Goal: Task Accomplishment & Management: Complete application form

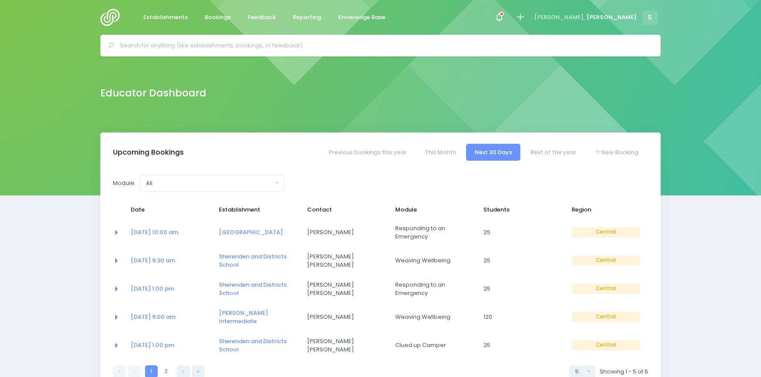
select select "5"
click at [148, 45] on input "text" at bounding box center [384, 45] width 528 height 13
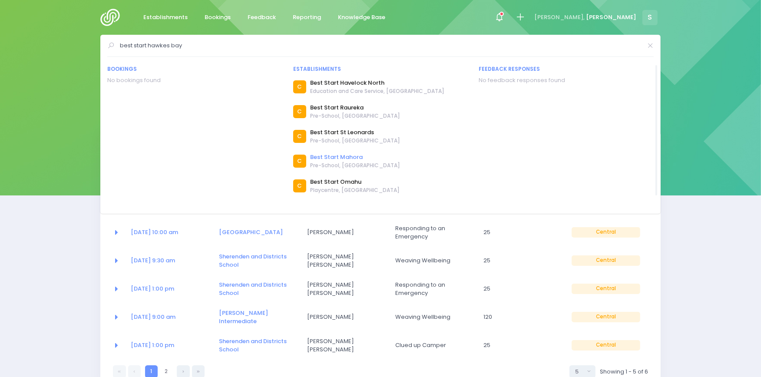
type input "best start hawkes bay"
click at [340, 156] on link "Best Start Mahora" at bounding box center [355, 157] width 90 height 9
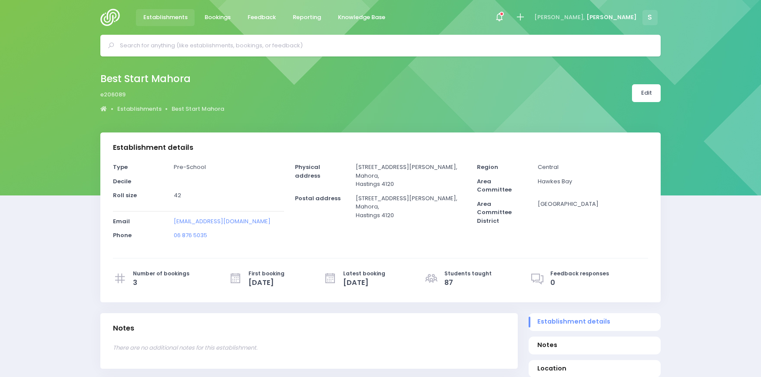
select select "5"
click at [525, 19] on icon at bounding box center [520, 17] width 10 height 10
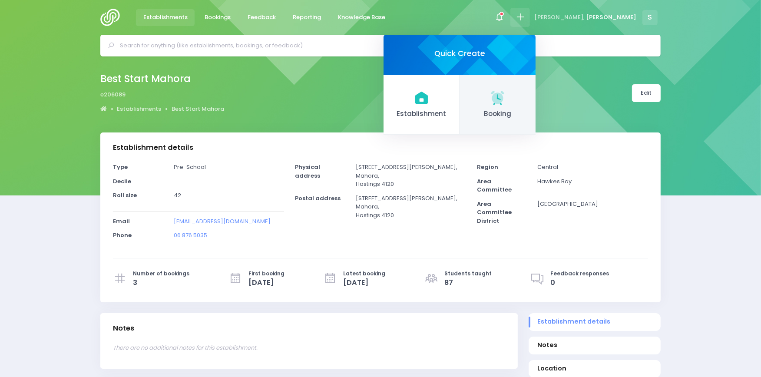
click at [504, 102] on icon at bounding box center [497, 97] width 13 height 13
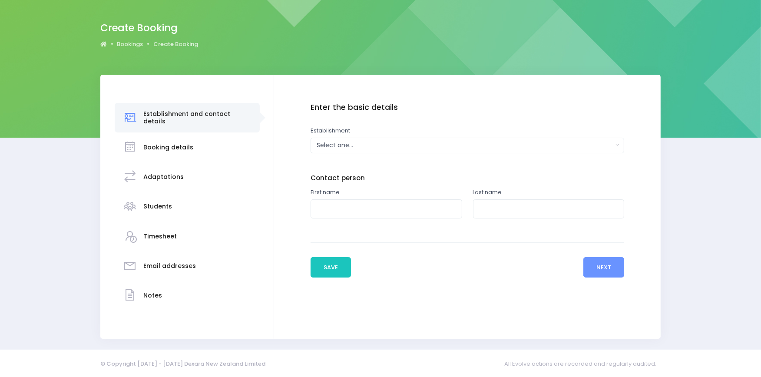
scroll to position [58, 0]
click at [390, 148] on div "Select one..." at bounding box center [464, 145] width 296 height 9
type input "best mahora"
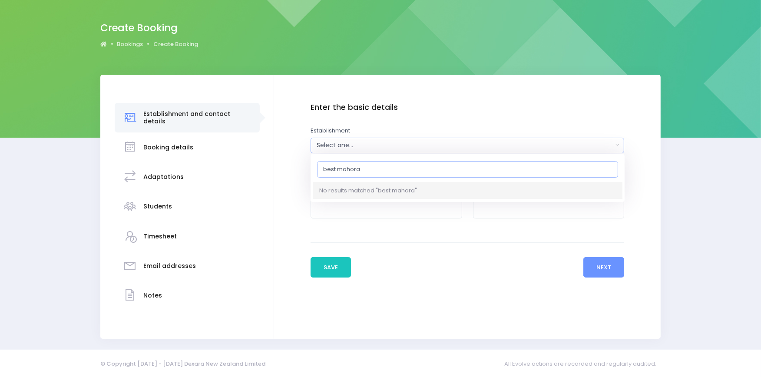
drag, startPoint x: 361, startPoint y: 168, endPoint x: 287, endPoint y: 176, distance: 75.2
click at [287, 176] on div "Enter the basic details Establishment Select one... ** Do not use, double up **…" at bounding box center [467, 190] width 369 height 175
click at [371, 145] on div "Select one..." at bounding box center [464, 145] width 296 height 9
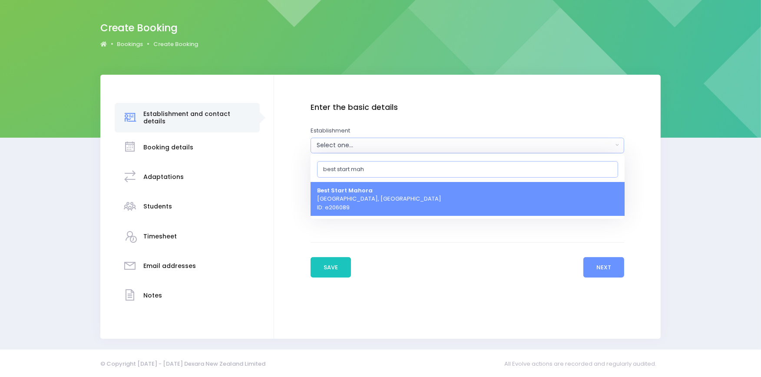
type input "best start mah"
click at [355, 206] on span "Best Start Mahora Hastings, Central Region ID: e206089" at bounding box center [379, 199] width 124 height 26
select select "206089"
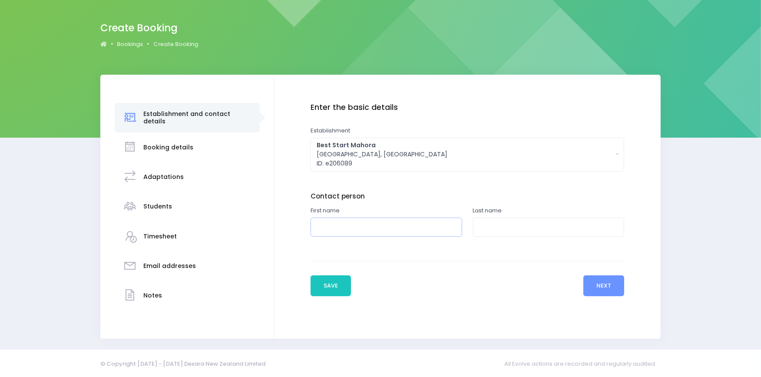
click at [384, 224] on input "text" at bounding box center [386, 228] width 152 height 20
type input "Deanna"
type input "MacKay"
click at [598, 285] on button "Next" at bounding box center [603, 285] width 41 height 21
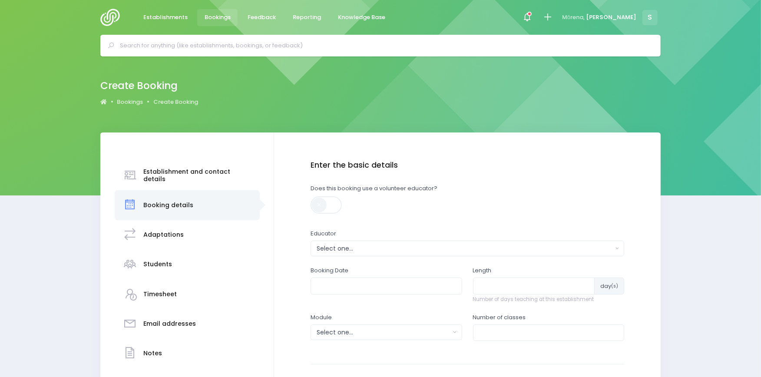
scroll to position [89, 0]
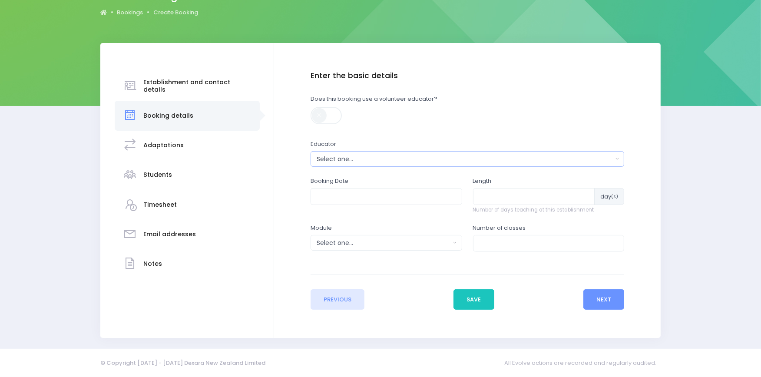
click at [337, 158] on div "Select one..." at bounding box center [464, 159] width 296 height 9
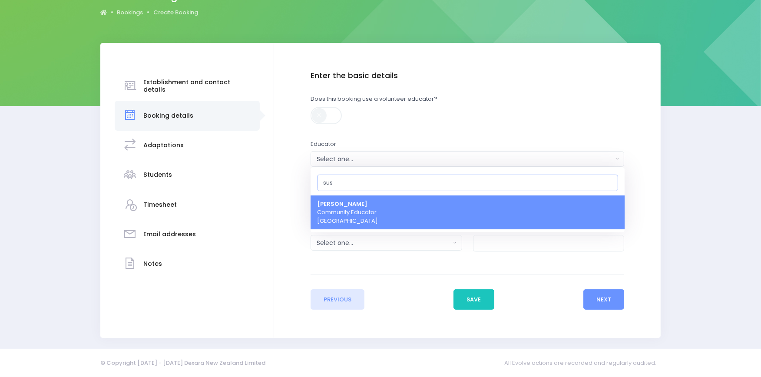
type input "susa"
select select "178963"
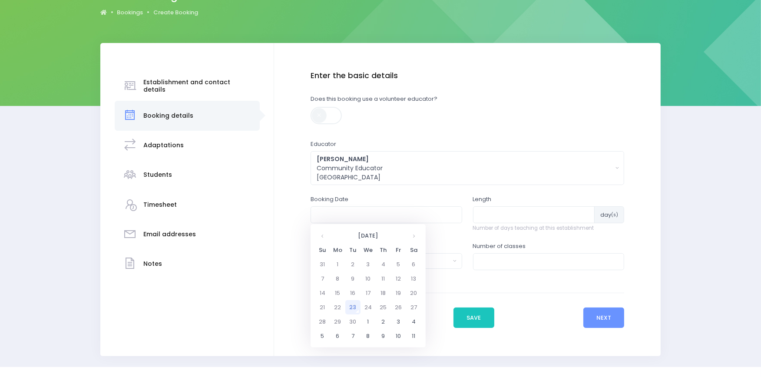
click at [350, 304] on td "23" at bounding box center [352, 307] width 15 height 14
click at [343, 301] on span "1" at bounding box center [341, 302] width 15 height 11
click at [383, 275] on span "1:30" at bounding box center [381, 275] width 24 height 11
type input "23/09/2025 01:30 PM"
click at [499, 210] on input "number" at bounding box center [534, 214] width 122 height 16
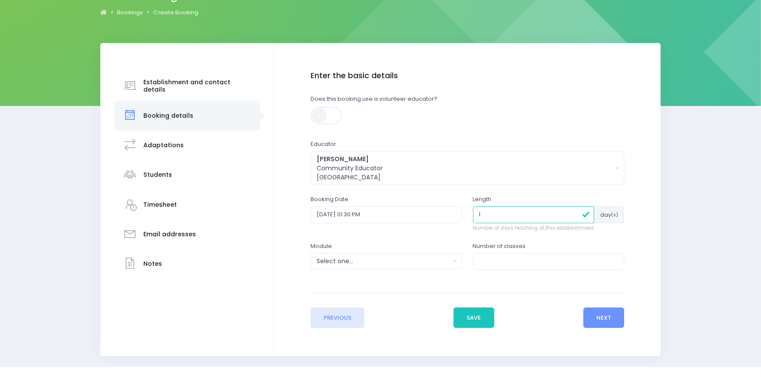
type input "1"
click at [343, 261] on div "Select one..." at bounding box center [383, 261] width 134 height 9
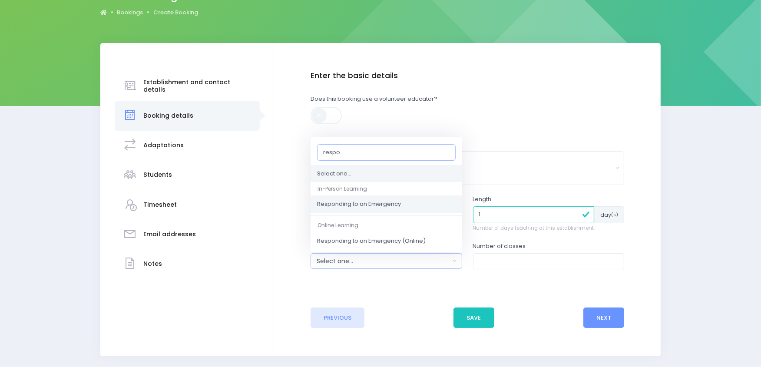
type input "respo"
click at [340, 206] on span "Responding to an Emergency" at bounding box center [359, 204] width 84 height 9
select select "Responding to an Emergency"
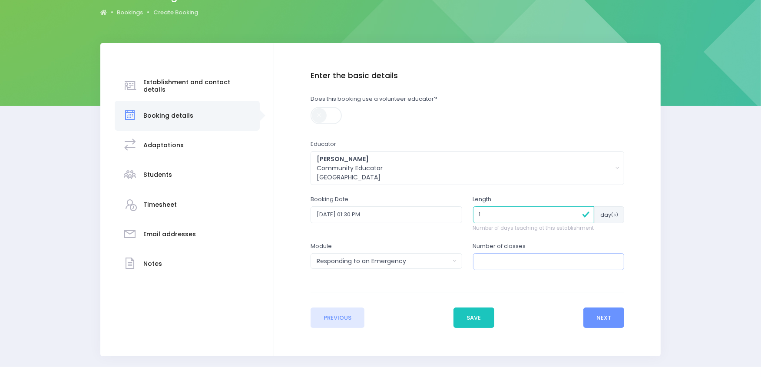
click at [496, 264] on input "number" at bounding box center [549, 261] width 152 height 16
type input "1"
click at [610, 320] on button "Next" at bounding box center [603, 317] width 41 height 21
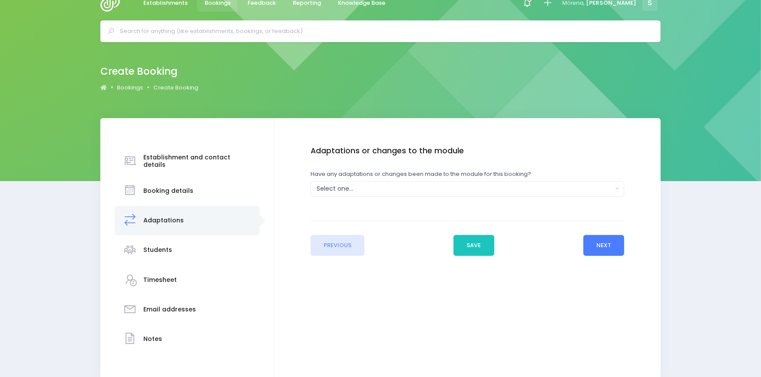
scroll to position [0, 0]
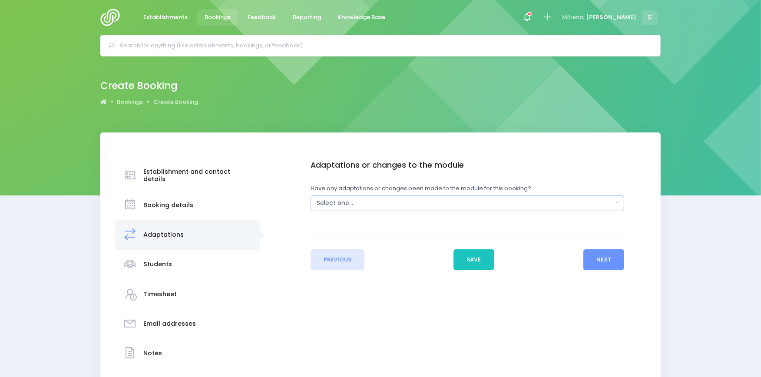
click at [560, 200] on div "Select one..." at bounding box center [464, 202] width 296 height 9
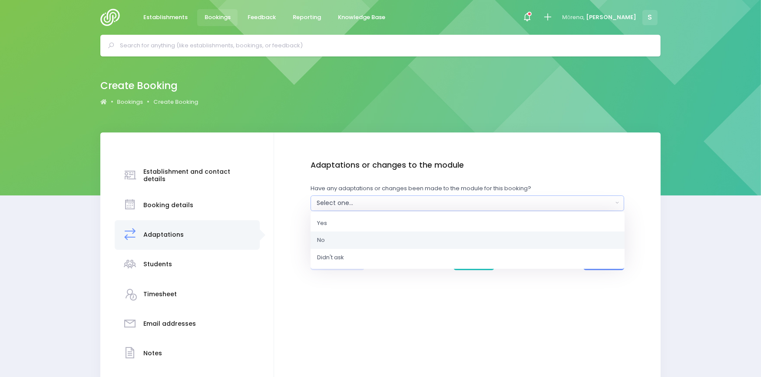
click at [336, 241] on link "No" at bounding box center [467, 239] width 314 height 17
select select "No"
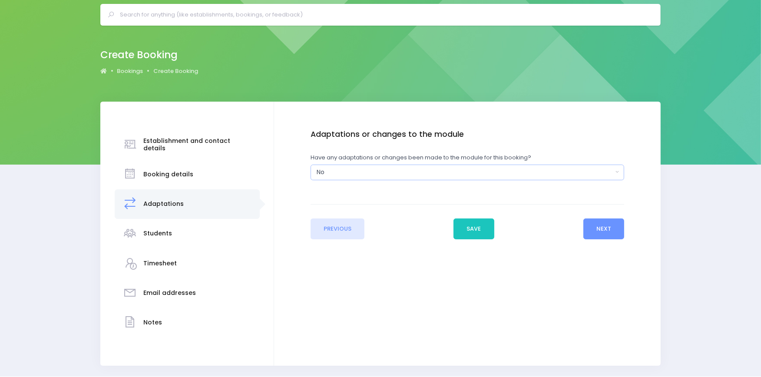
scroll to position [58, 0]
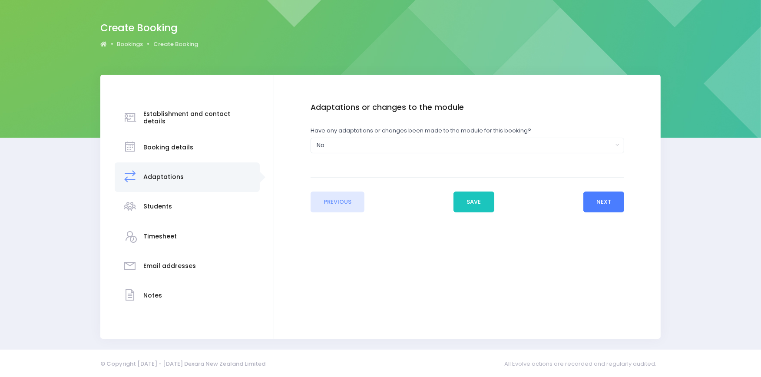
click at [602, 202] on button "Next" at bounding box center [603, 201] width 41 height 21
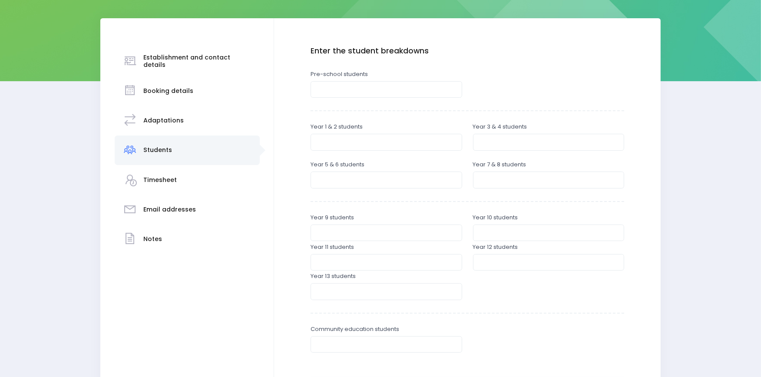
scroll to position [107, 0]
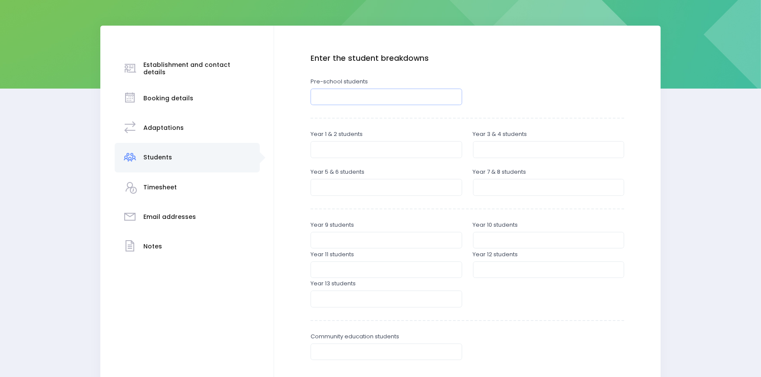
click at [336, 90] on input "number" at bounding box center [386, 97] width 152 height 16
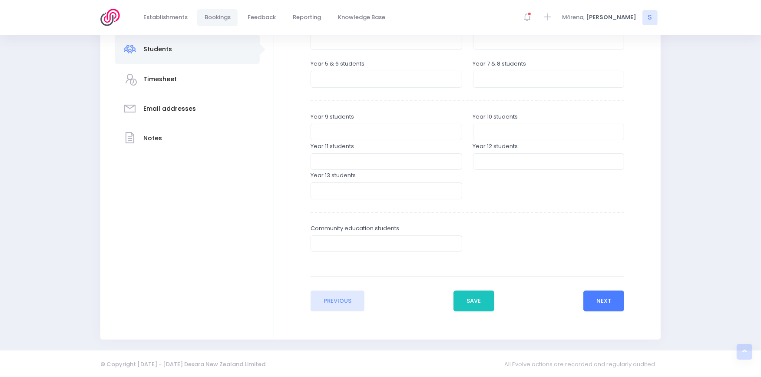
type input "25"
click at [601, 297] on button "Next" at bounding box center [603, 300] width 41 height 21
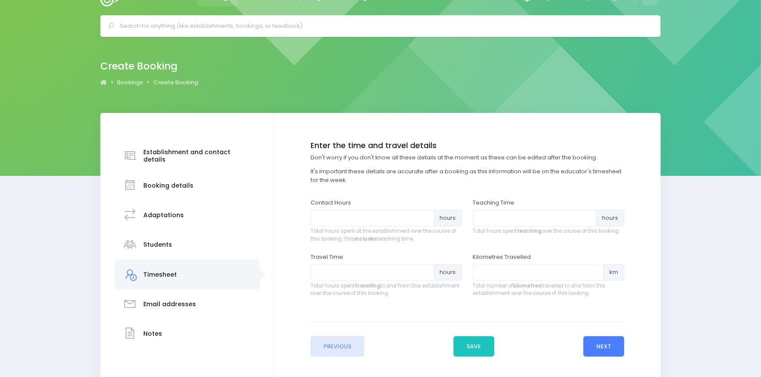
scroll to position [0, 0]
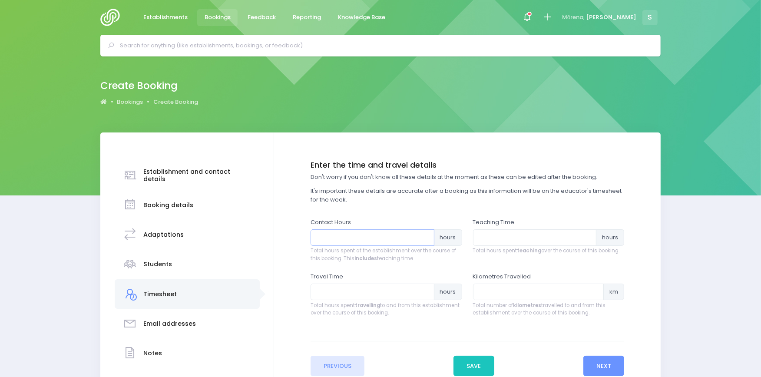
click at [371, 232] on input "number" at bounding box center [372, 237] width 124 height 16
type input "1"
click at [508, 235] on input "number" at bounding box center [535, 237] width 124 height 16
type input ".75"
click at [320, 292] on input "number" at bounding box center [372, 291] width 124 height 16
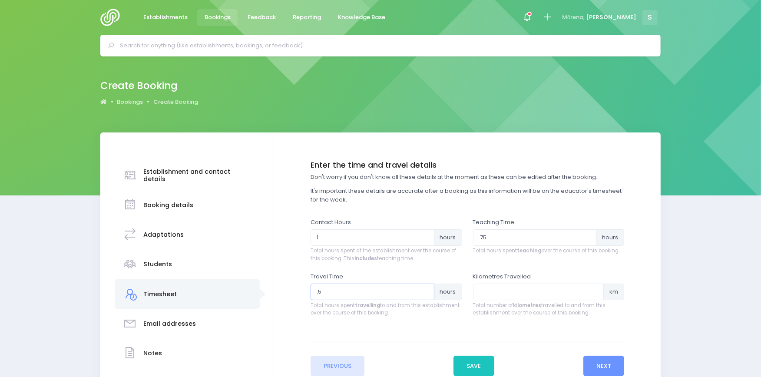
type input ".5"
click at [494, 291] on input "number" at bounding box center [538, 291] width 131 height 16
type input "20"
click at [603, 366] on button "Next" at bounding box center [603, 366] width 41 height 21
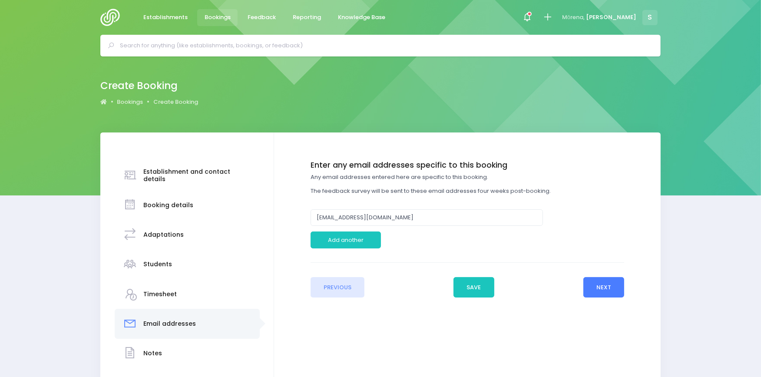
click at [615, 284] on button "Next" at bounding box center [603, 287] width 41 height 21
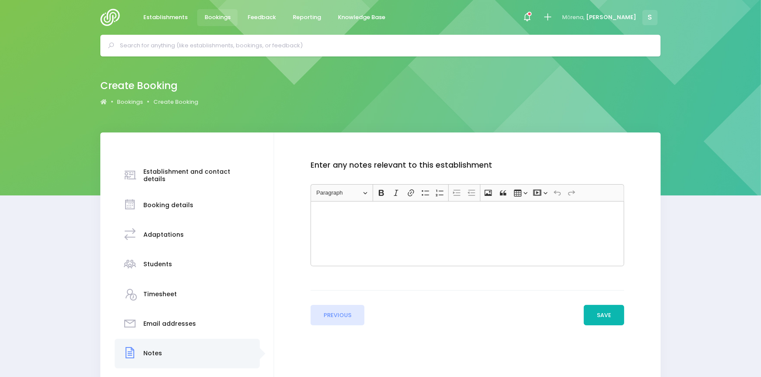
click at [605, 315] on button "Save" at bounding box center [603, 315] width 41 height 21
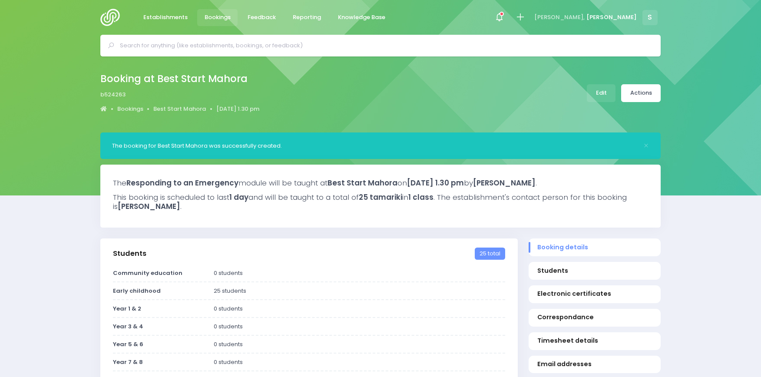
select select "5"
click at [193, 49] on input "text" at bounding box center [384, 45] width 528 height 13
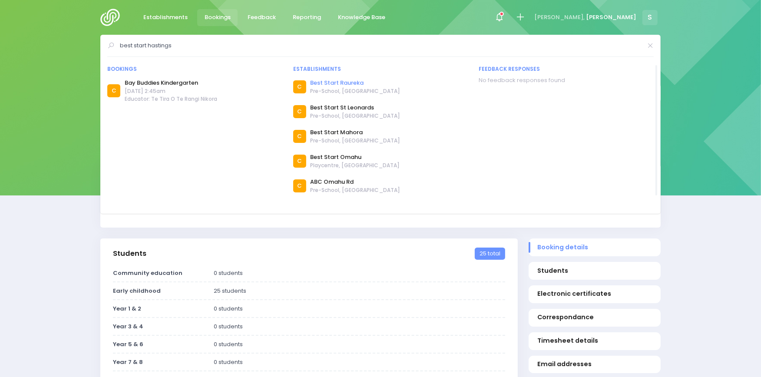
type input "best start hastings"
click at [341, 83] on link "Best Start Raureka" at bounding box center [355, 83] width 90 height 9
click at [525, 13] on icon at bounding box center [520, 17] width 10 height 10
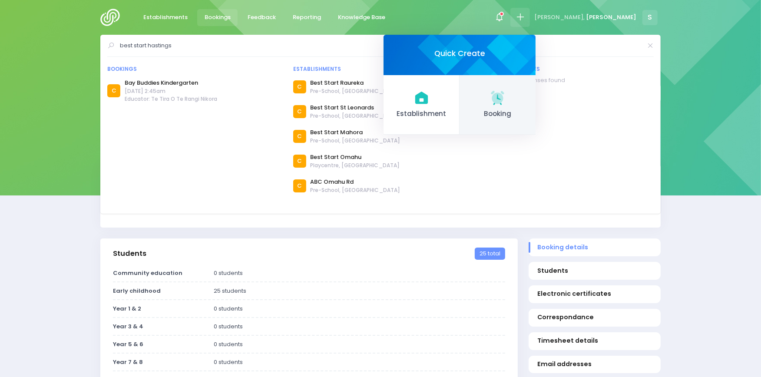
click at [504, 101] on icon at bounding box center [497, 97] width 13 height 13
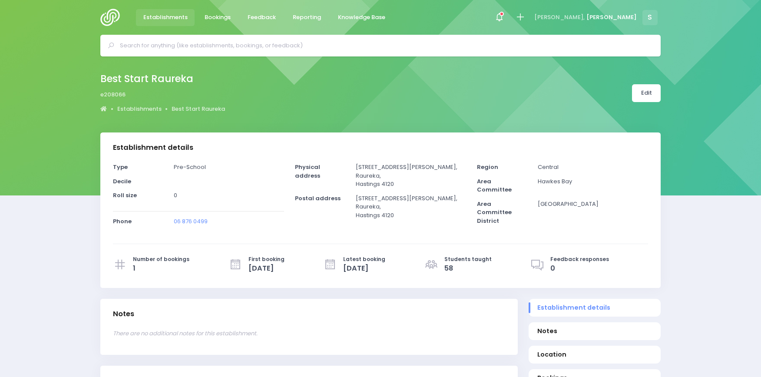
select select "5"
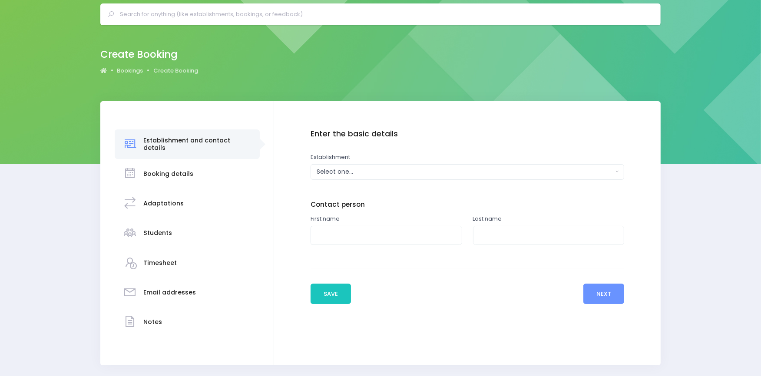
scroll to position [33, 0]
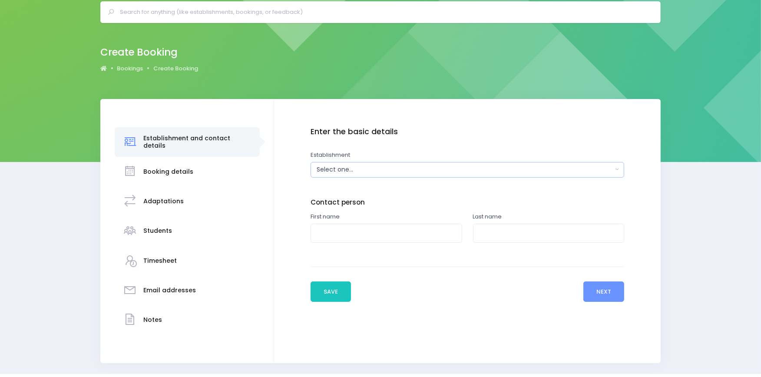
click at [497, 166] on div "Select one..." at bounding box center [464, 169] width 296 height 9
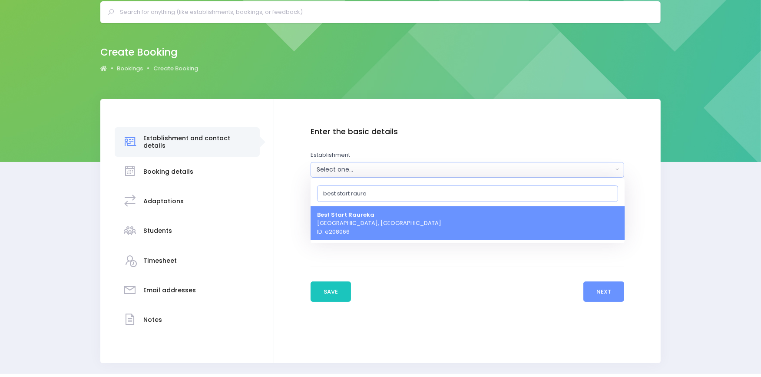
type input "best start raure"
click at [359, 218] on span "Best Start Raureka Hastings, Central Region ID: e208066" at bounding box center [379, 223] width 124 height 26
select select "208066"
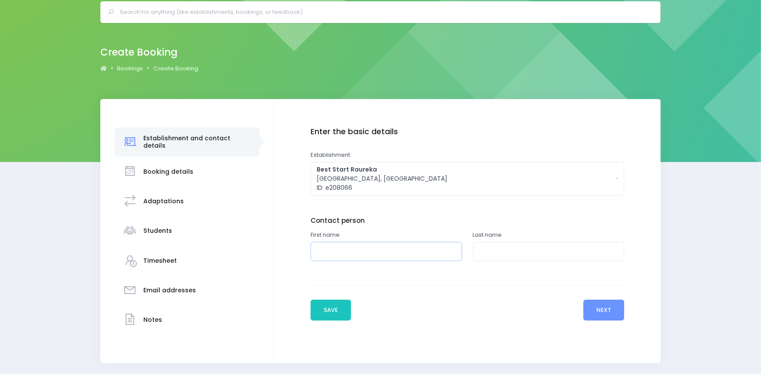
click at [366, 247] on input "text" at bounding box center [386, 252] width 152 height 20
type input "Kimberely"
click at [499, 248] on input "text" at bounding box center [549, 252] width 152 height 20
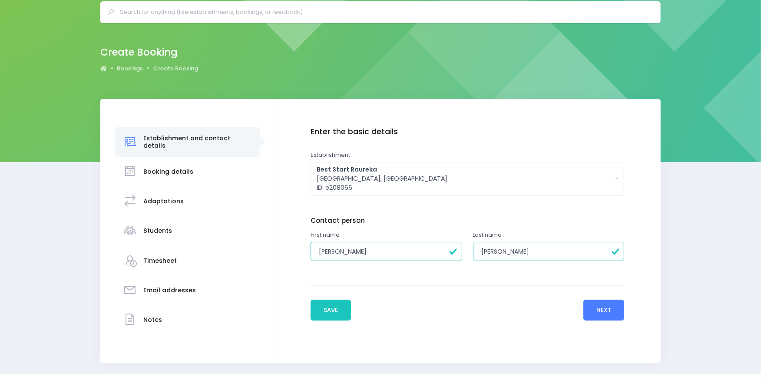
type input "Dixon"
click at [593, 310] on button "Next" at bounding box center [603, 310] width 41 height 21
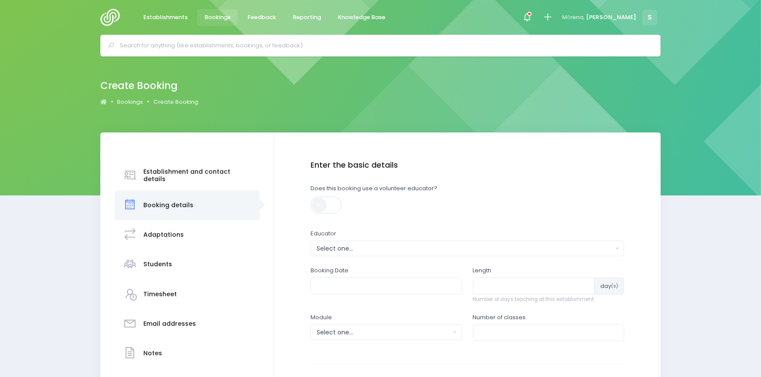
scroll to position [89, 0]
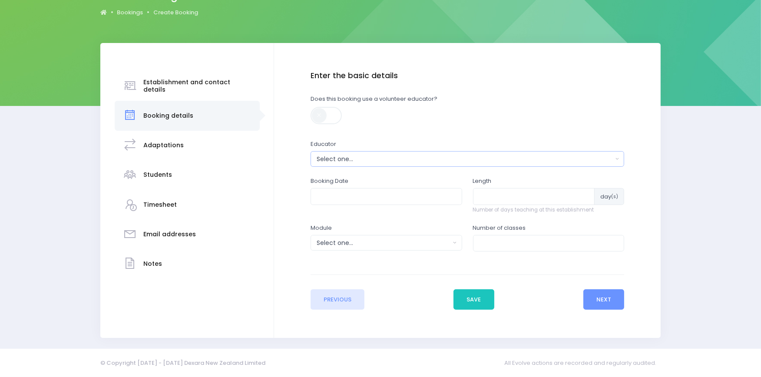
click at [358, 161] on div "Select one..." at bounding box center [464, 159] width 296 height 9
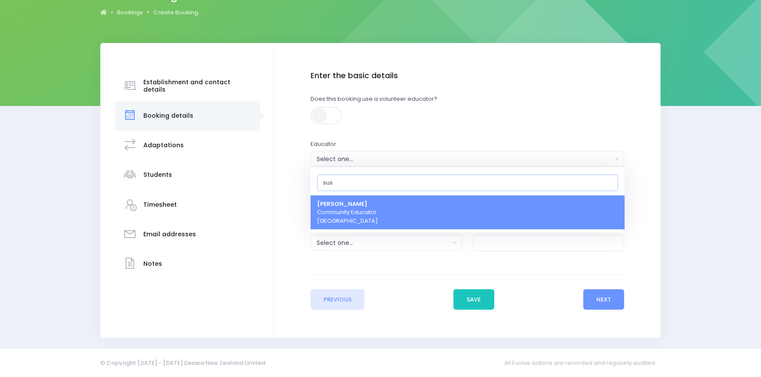
type input "susa"
select select "178963"
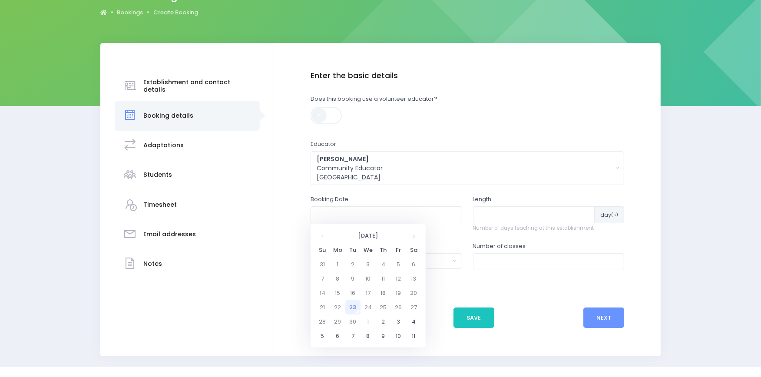
click at [351, 303] on td "23" at bounding box center [352, 307] width 15 height 14
click at [323, 302] on span "12" at bounding box center [323, 302] width 15 height 11
click at [385, 275] on span "12:30" at bounding box center [381, 275] width 24 height 11
type input "23/09/2025 12:30 PM"
click at [511, 210] on input "number" at bounding box center [534, 214] width 122 height 16
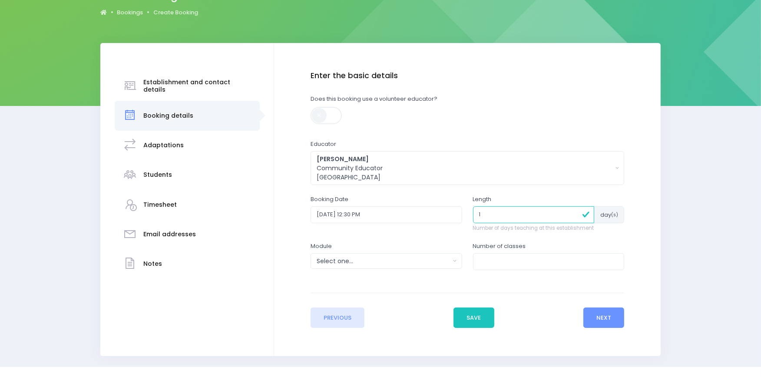
type input "1"
click at [346, 260] on div "Select one..." at bounding box center [383, 261] width 134 height 9
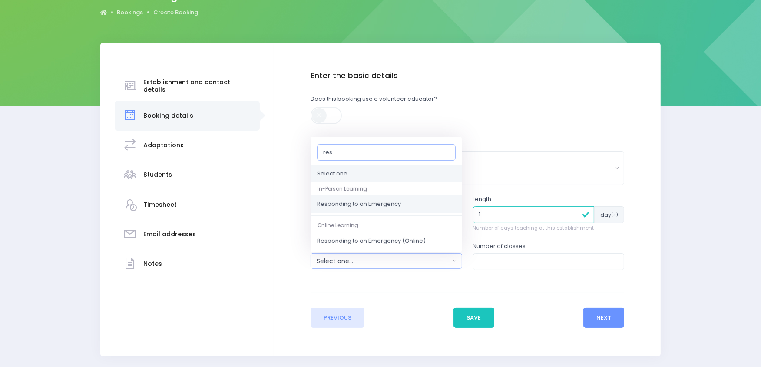
type input "res"
click at [393, 202] on span "Responding to an Emergency" at bounding box center [359, 204] width 84 height 9
select select "Responding to an Emergency"
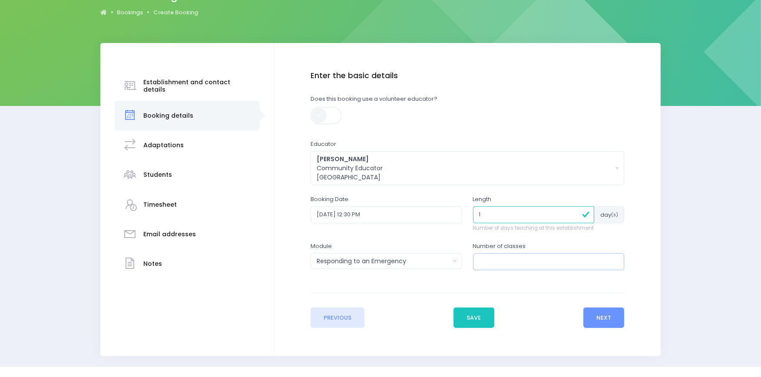
click at [521, 257] on input "number" at bounding box center [549, 261] width 152 height 16
type input "1"
click at [600, 320] on button "Next" at bounding box center [603, 317] width 41 height 21
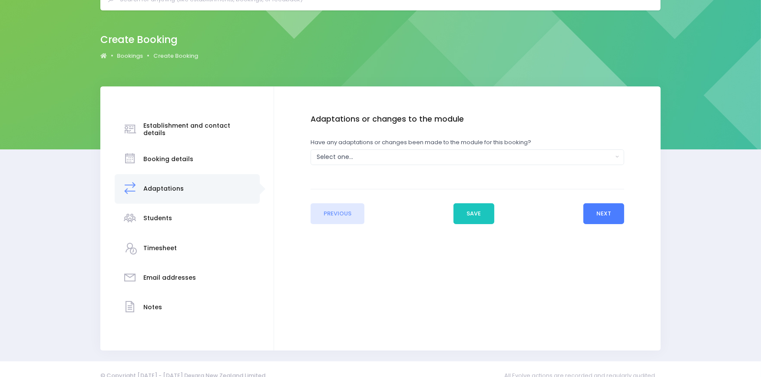
scroll to position [58, 0]
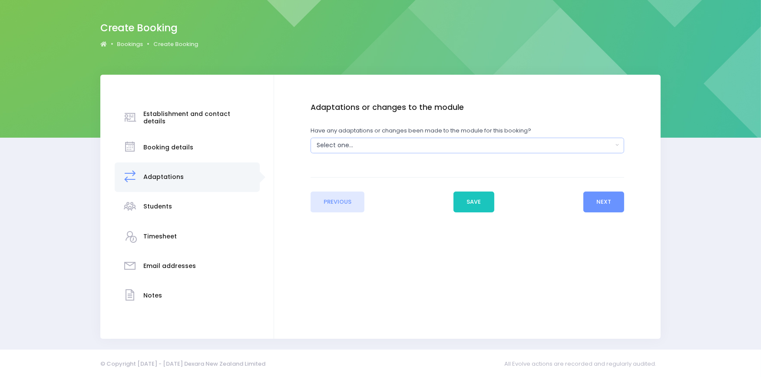
click at [396, 146] on div "Select one..." at bounding box center [464, 145] width 296 height 9
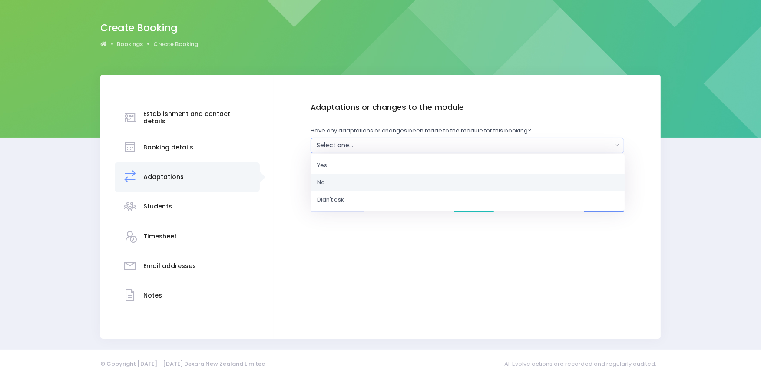
click at [349, 185] on link "No" at bounding box center [467, 182] width 314 height 17
select select "No"
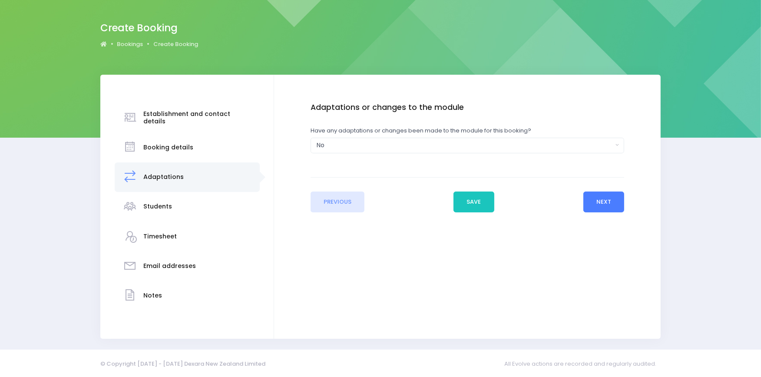
click at [602, 200] on button "Next" at bounding box center [603, 201] width 41 height 21
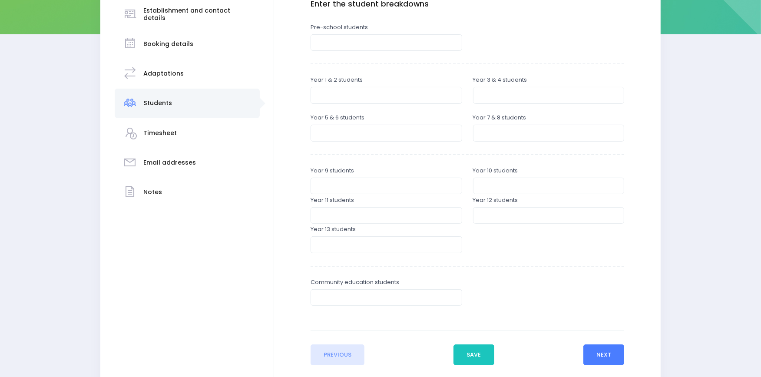
scroll to position [162, 0]
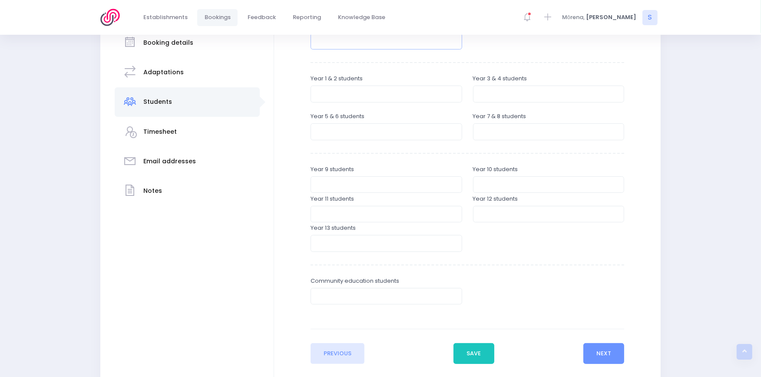
click at [350, 43] on input "number" at bounding box center [386, 41] width 152 height 16
type input "25"
click button "Add another" at bounding box center [0, 0] width 0 height 0
click at [605, 354] on button "Next" at bounding box center [603, 353] width 41 height 21
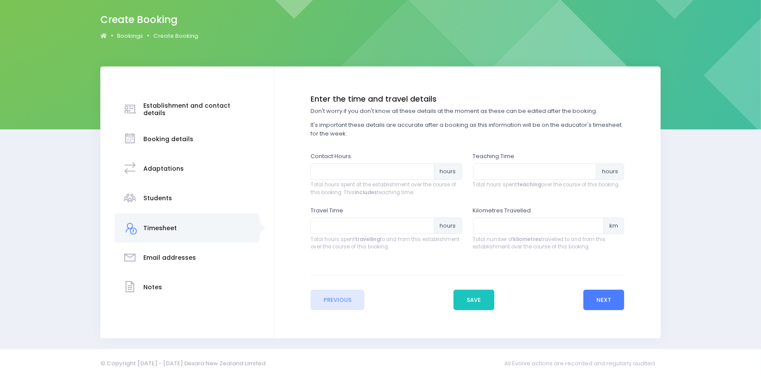
scroll to position [0, 0]
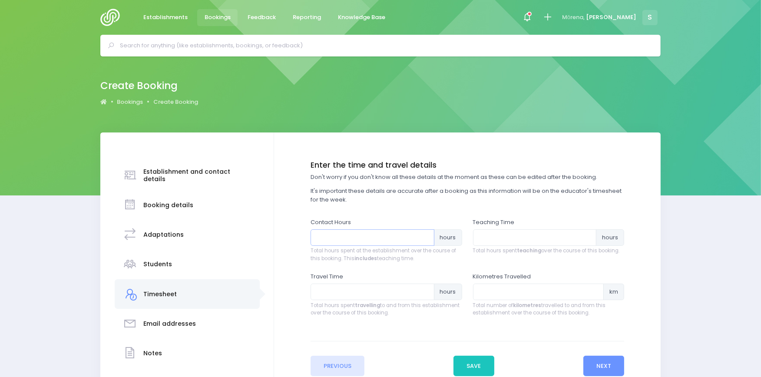
click at [362, 233] on input "number" at bounding box center [372, 237] width 124 height 16
type input "1"
click at [496, 237] on input "number" at bounding box center [535, 237] width 124 height 16
type input ".75"
click at [350, 297] on input "number" at bounding box center [372, 291] width 124 height 16
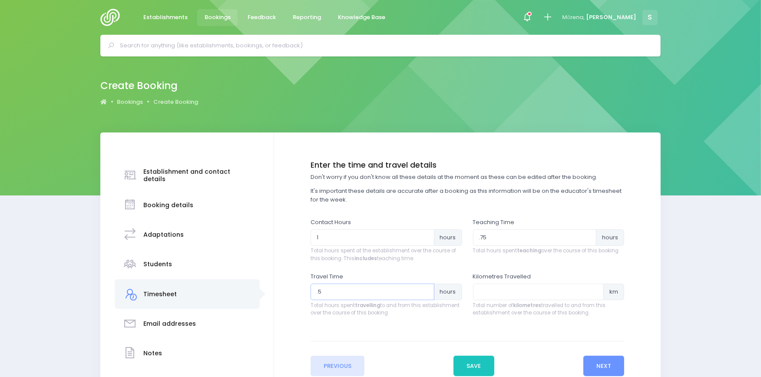
type input ".5"
click at [485, 293] on input "number" at bounding box center [538, 291] width 131 height 16
type input "20"
click at [604, 366] on button "Next" at bounding box center [603, 366] width 41 height 21
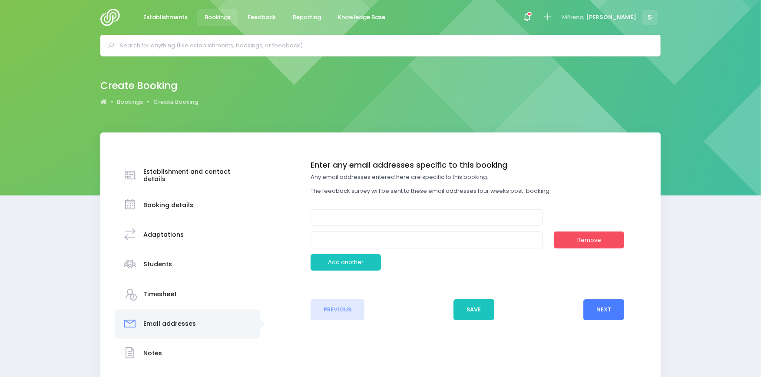
click at [603, 309] on button "Next" at bounding box center [603, 309] width 41 height 21
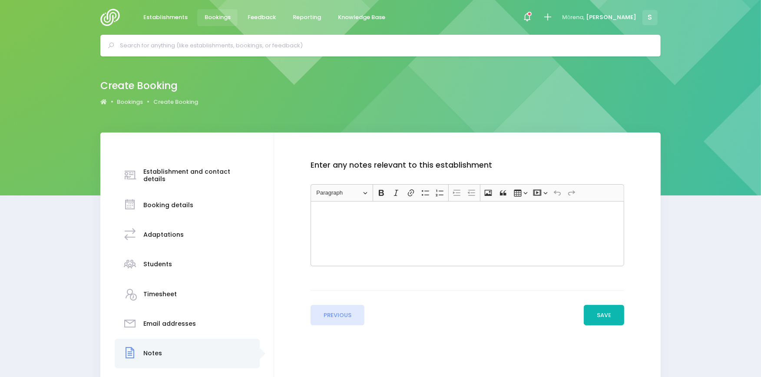
click at [603, 316] on button "Save" at bounding box center [603, 315] width 41 height 21
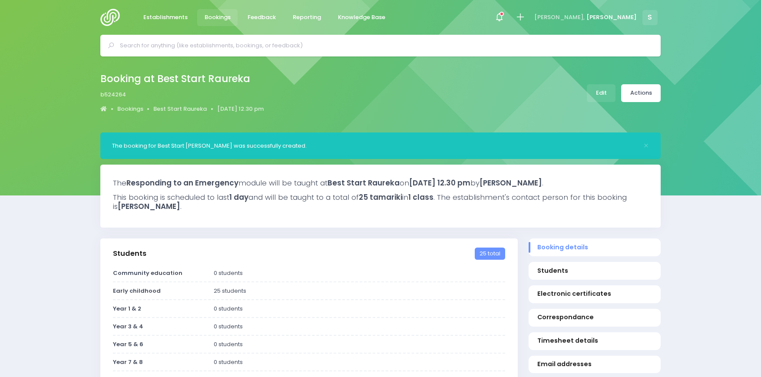
select select "5"
click at [208, 43] on input "text" at bounding box center [384, 45] width 528 height 13
click at [107, 13] on img at bounding box center [112, 17] width 25 height 17
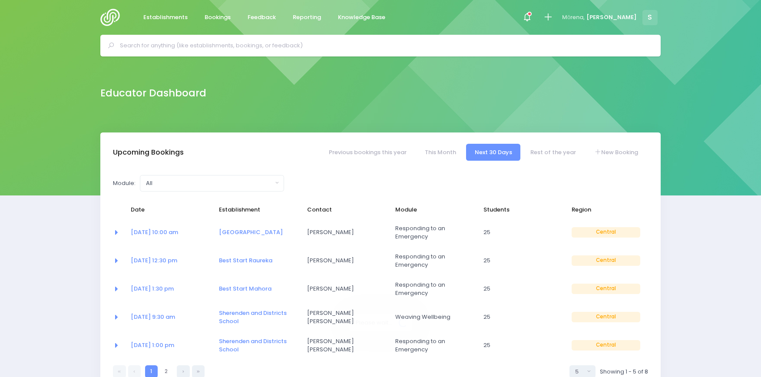
select select "5"
click at [235, 228] on link "[GEOGRAPHIC_DATA]" at bounding box center [251, 232] width 64 height 8
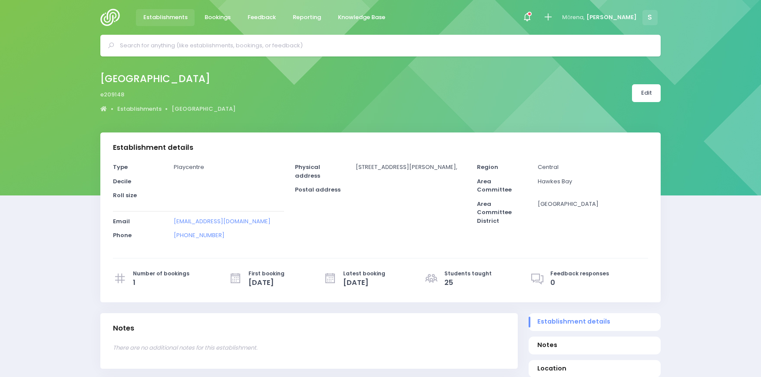
select select "5"
